Goal: Task Accomplishment & Management: Use online tool/utility

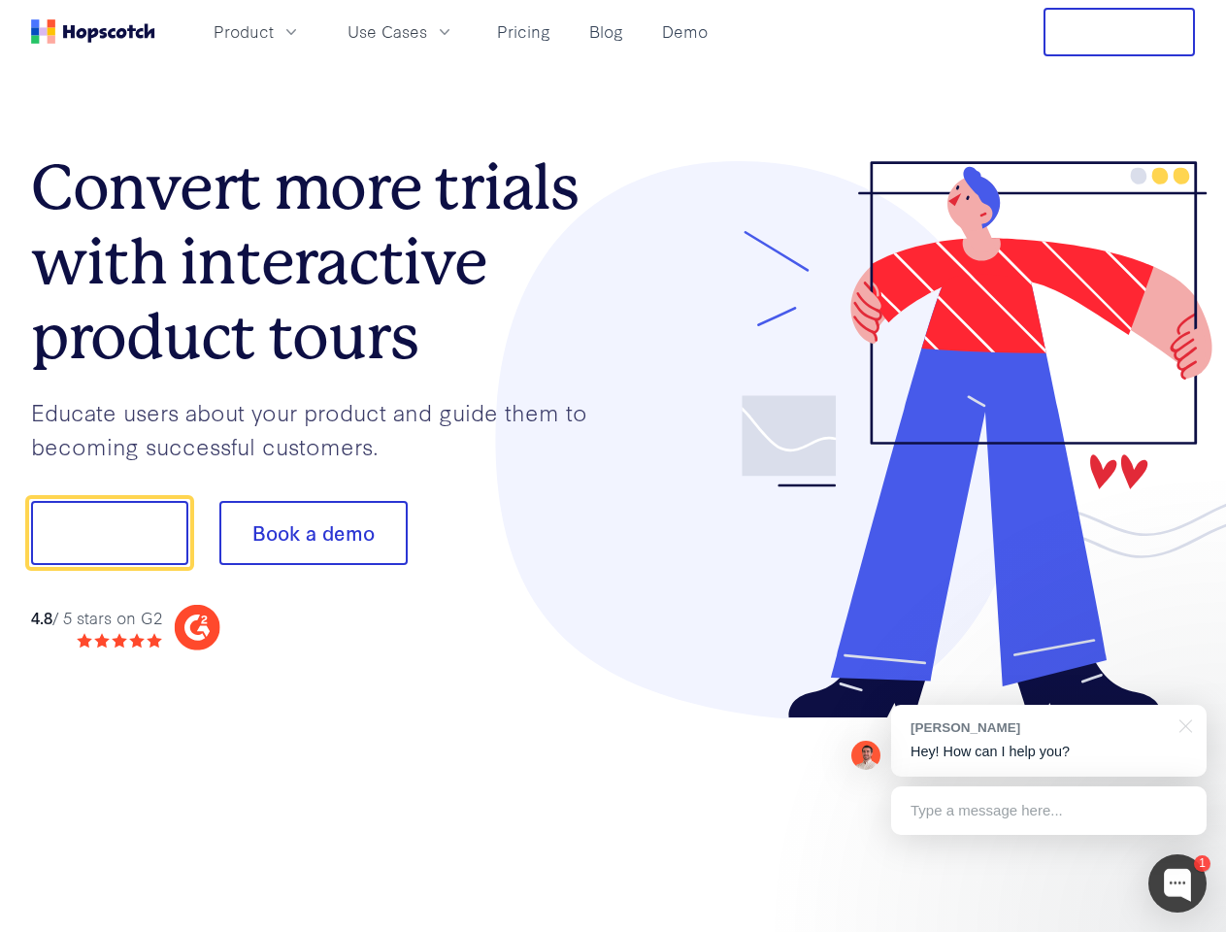
click at [613, 466] on div at bounding box center [904, 440] width 582 height 558
click at [274, 31] on span "Product" at bounding box center [243, 31] width 60 height 24
click at [427, 31] on span "Use Cases" at bounding box center [387, 31] width 80 height 24
click at [1119, 32] on button "Free Trial" at bounding box center [1118, 32] width 151 height 49
click at [109, 533] on button "Show me!" at bounding box center [109, 533] width 157 height 64
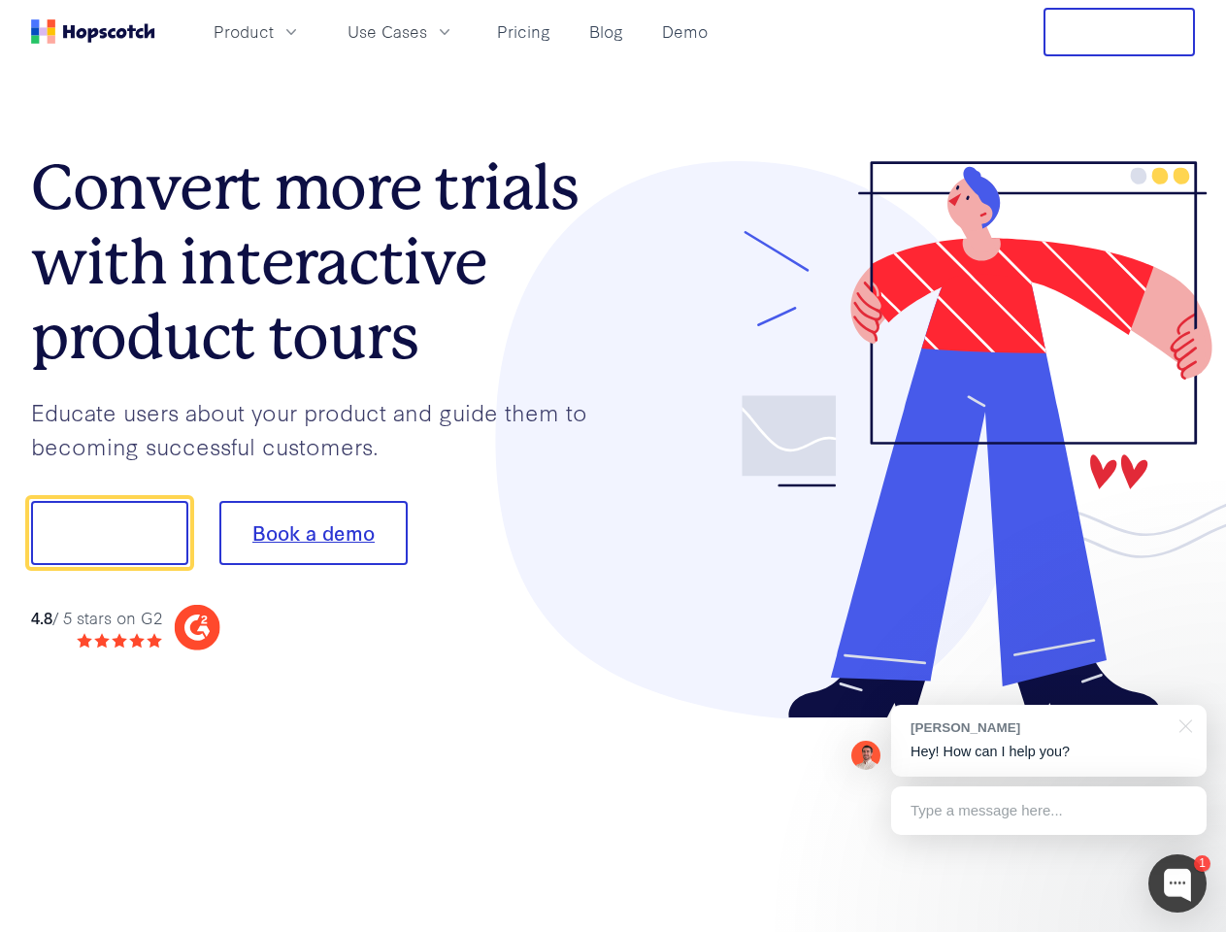
click at [312, 533] on button "Book a demo" at bounding box center [313, 533] width 188 height 64
click at [1177, 883] on div at bounding box center [1177, 883] width 58 height 58
click at [1048, 740] on div "[PERSON_NAME] Hey! How can I help you?" at bounding box center [1048, 740] width 315 height 72
click at [1182, 931] on div "1 [PERSON_NAME] Hey! How can I help you? Type a message here... Free live chat …" at bounding box center [613, 932] width 1226 height 0
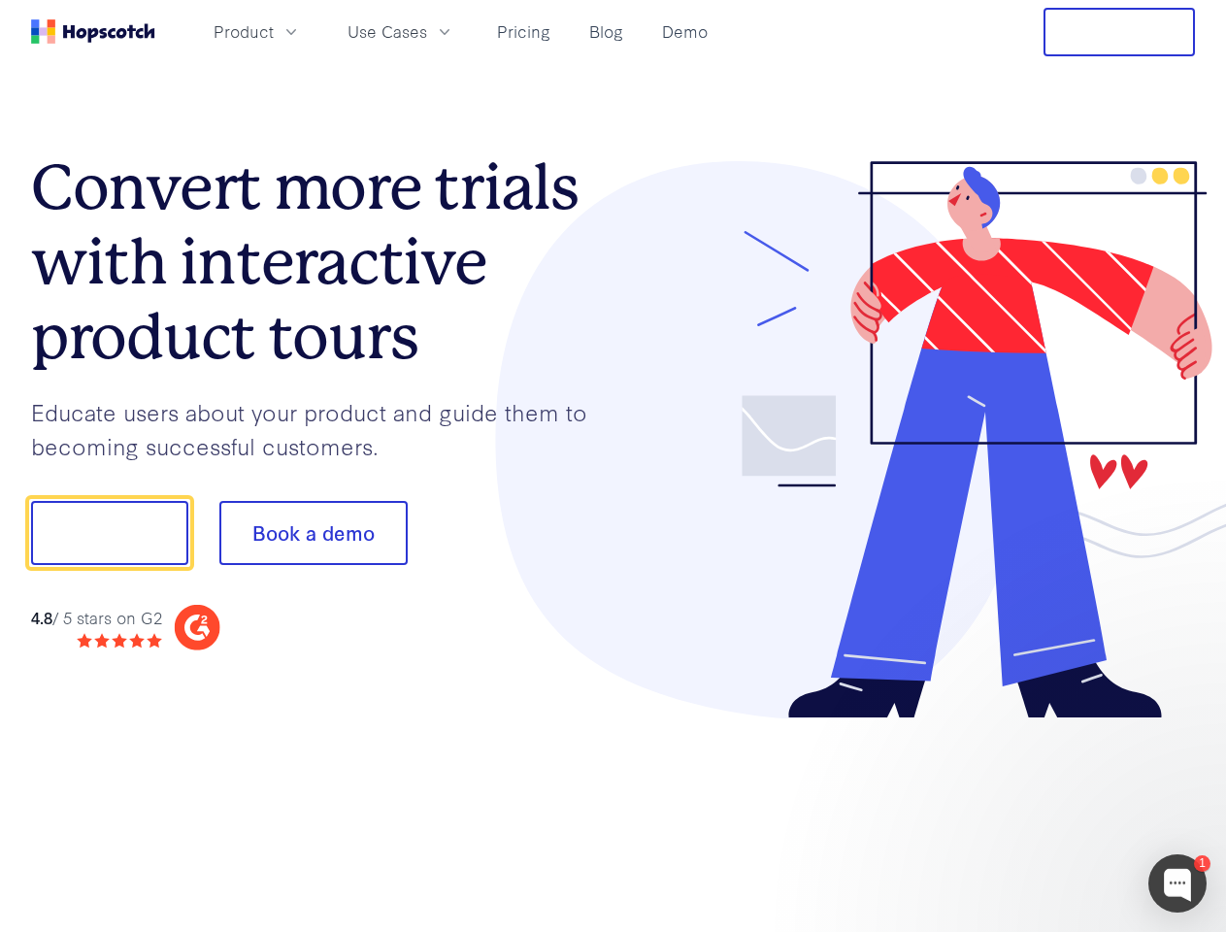
click at [1048, 810] on div at bounding box center [1024, 530] width 364 height 647
